Goal: Information Seeking & Learning: Learn about a topic

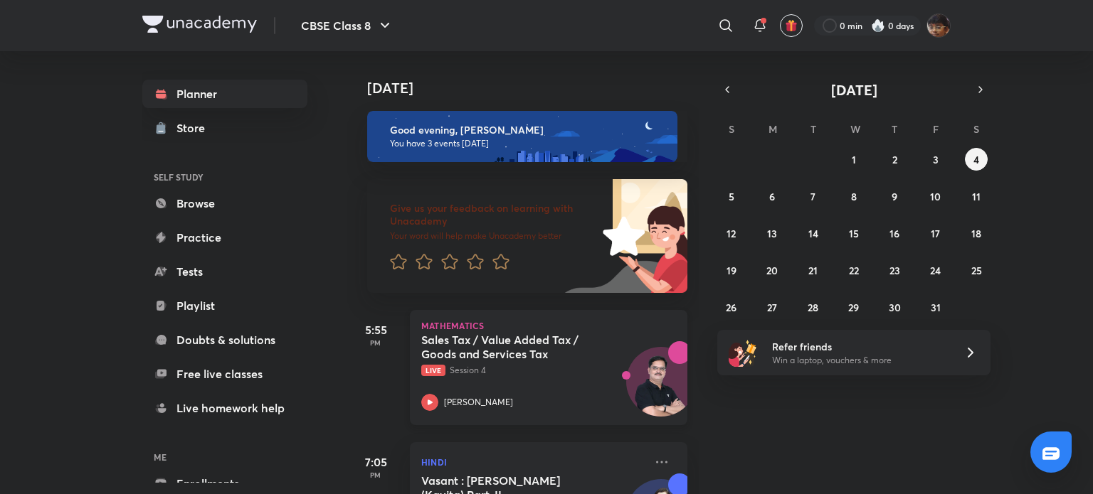
click at [479, 410] on div "[PERSON_NAME]" at bounding box center [532, 402] width 223 height 17
